Goal: Task Accomplishment & Management: Manage account settings

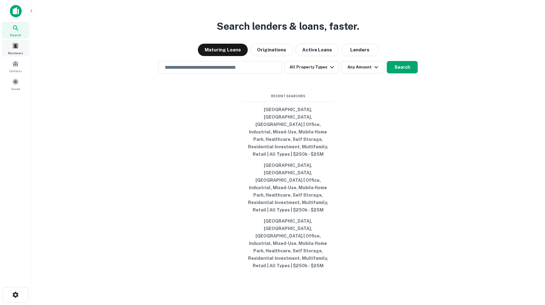
click at [14, 46] on span at bounding box center [15, 45] width 7 height 7
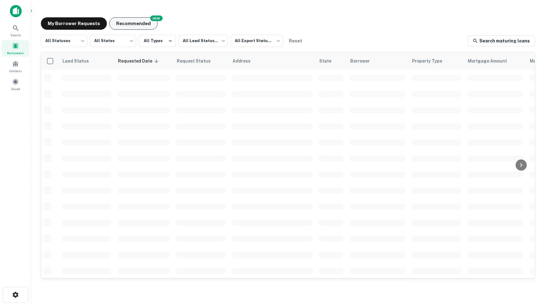
click at [128, 21] on button "Recommended" at bounding box center [133, 23] width 48 height 12
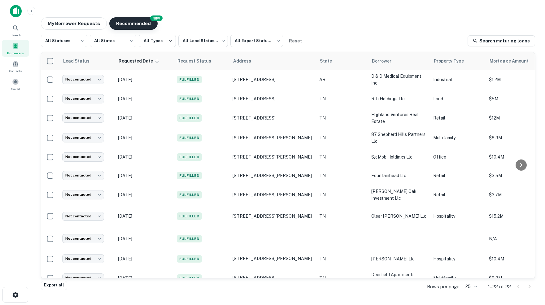
click at [138, 24] on button "Recommended" at bounding box center [133, 23] width 48 height 12
click at [56, 22] on button "My Borrower Requests" at bounding box center [74, 23] width 66 height 12
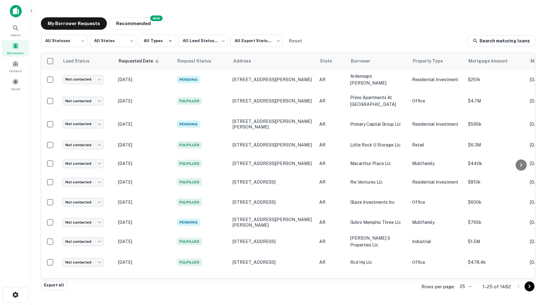
click at [467, 286] on body "Search Borrowers Contacts Saved My Borrower Requests NEW Recommended All Status…" at bounding box center [272, 152] width 545 height 305
click at [465, 293] on li "1000" at bounding box center [463, 292] width 21 height 11
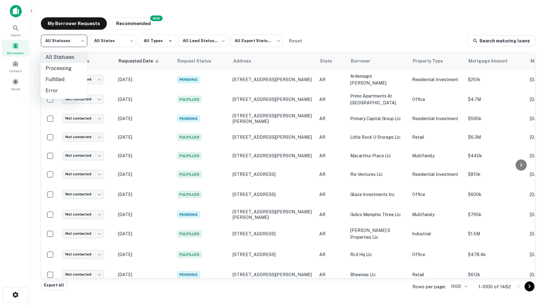
click at [83, 43] on body "Search Borrowers Contacts Saved My Borrower Requests NEW Recommended All Status…" at bounding box center [272, 152] width 545 height 305
click at [55, 80] on li "Fulfilled" at bounding box center [64, 79] width 47 height 11
type input "*********"
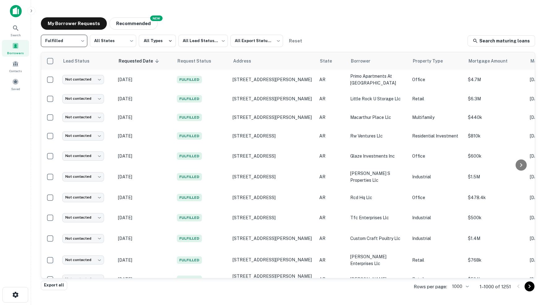
click at [279, 40] on div at bounding box center [272, 152] width 545 height 305
click at [223, 41] on body "Search Borrowers Contacts Saved My Borrower Requests NEW Recommended Fulfilled …" at bounding box center [272, 152] width 545 height 305
click at [311, 24] on div at bounding box center [272, 152] width 545 height 305
click at [222, 42] on div at bounding box center [272, 152] width 545 height 305
click at [224, 40] on body "Search Borrowers Contacts Saved My Borrower Requests NEW Recommended Fulfilled …" at bounding box center [272, 152] width 545 height 305
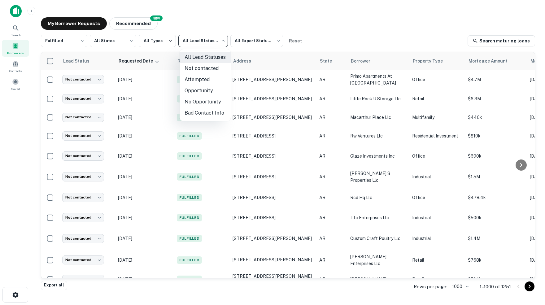
click at [207, 69] on li "Not contacted" at bounding box center [205, 68] width 51 height 11
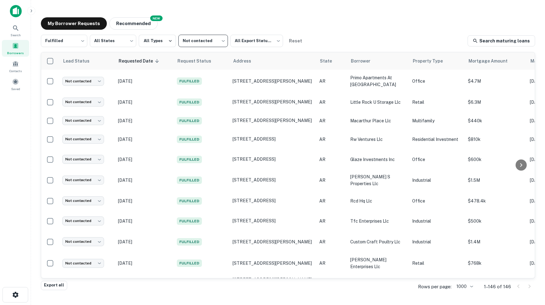
click at [224, 40] on body "Search Borrowers Contacts Saved My Borrower Requests NEW Recommended Fulfilled …" at bounding box center [272, 152] width 545 height 305
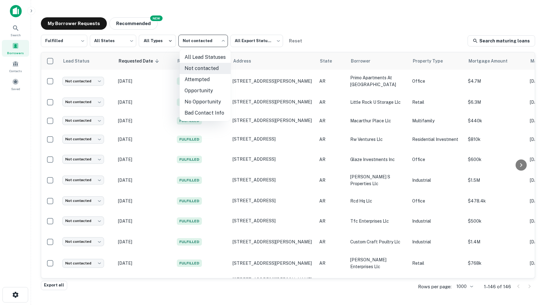
click at [211, 57] on li "All Lead Statuses" at bounding box center [205, 57] width 51 height 11
type input "***"
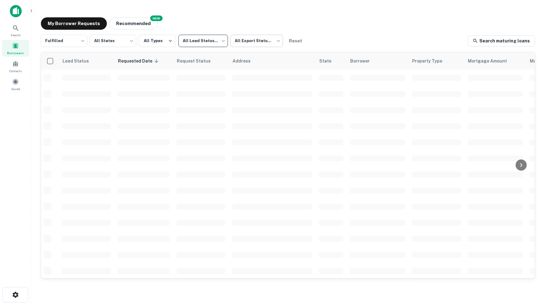
click at [279, 41] on body "Search Borrowers Contacts Saved My Borrower Requests NEW Recommended Fulfilled …" at bounding box center [272, 152] width 545 height 305
click at [259, 78] on li "Not Exported" at bounding box center [259, 79] width 56 height 11
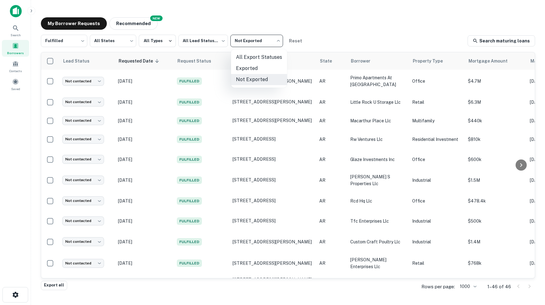
click at [279, 41] on body "Search Borrowers Contacts Saved My Borrower Requests NEW Recommended Fulfilled …" at bounding box center [272, 152] width 545 height 305
click at [273, 57] on li "All Export Statuses" at bounding box center [259, 57] width 56 height 11
type input "***"
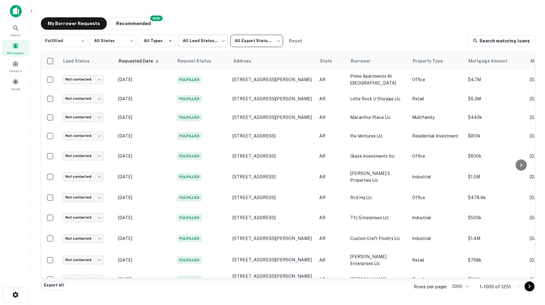
click at [223, 41] on body "Search Borrowers Contacts Saved My Borrower Requests NEW Recommended Fulfilled …" at bounding box center [272, 152] width 545 height 305
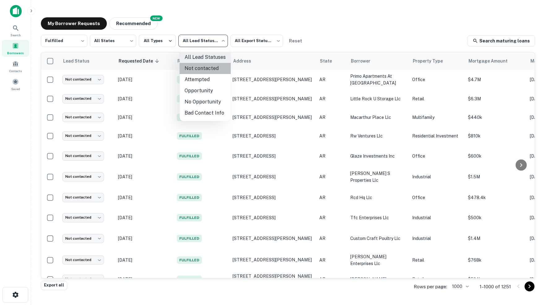
click at [207, 68] on li "Not contacted" at bounding box center [205, 68] width 51 height 11
type input "****"
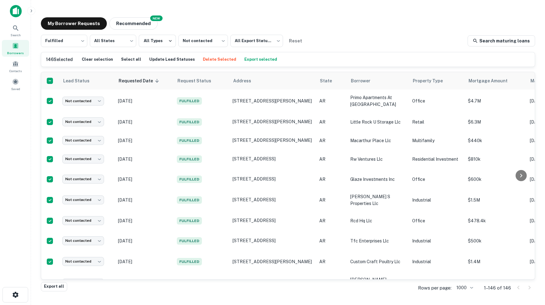
click at [265, 58] on button "Export selected" at bounding box center [261, 59] width 36 height 9
click at [183, 59] on button "Update Lead Statuses" at bounding box center [172, 59] width 49 height 9
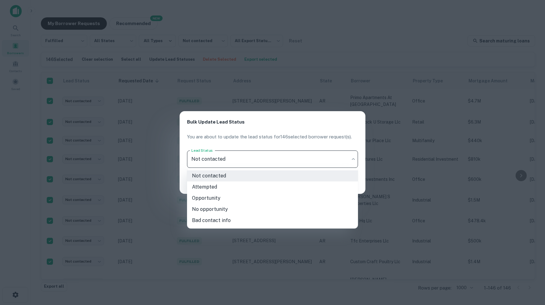
click at [352, 159] on body "Search Borrowers Contacts Saved My Borrower Requests NEW Recommended Fulfilled …" at bounding box center [272, 152] width 545 height 305
click at [211, 187] on li "Attempted" at bounding box center [272, 186] width 171 height 11
type input "*********"
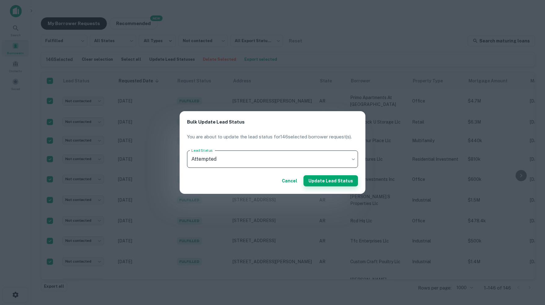
click at [337, 180] on button "Update Lead Status" at bounding box center [330, 180] width 54 height 11
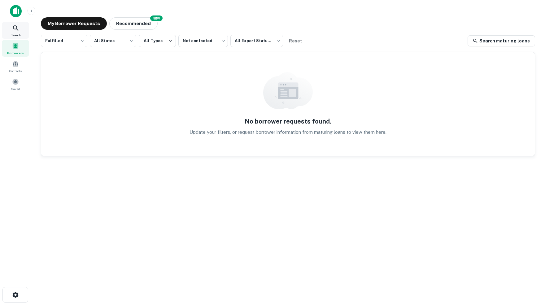
click at [17, 29] on icon at bounding box center [15, 27] width 5 height 5
